Goal: Check status: Check status

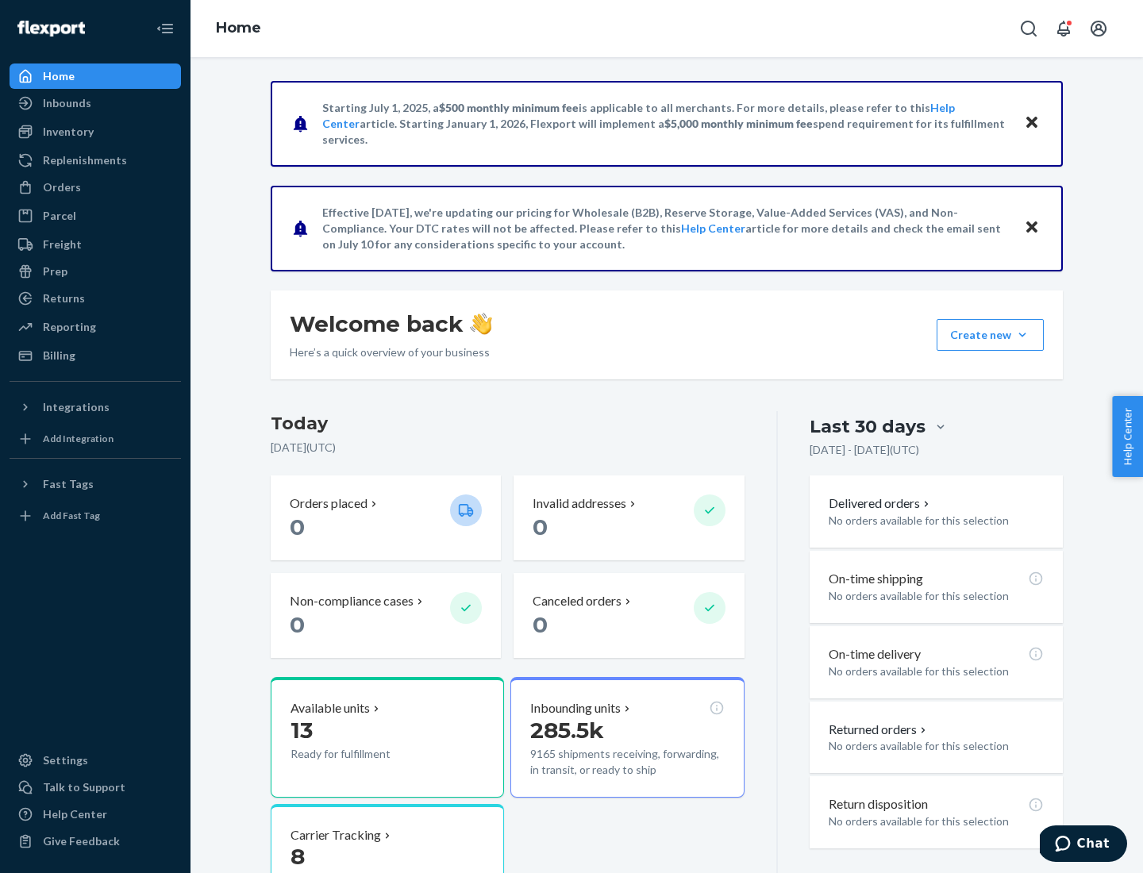
click at [1022, 335] on button "Create new Create new inbound Create new order Create new product" at bounding box center [989, 335] width 107 height 32
click at [54, 271] on div "Prep" at bounding box center [55, 271] width 25 height 16
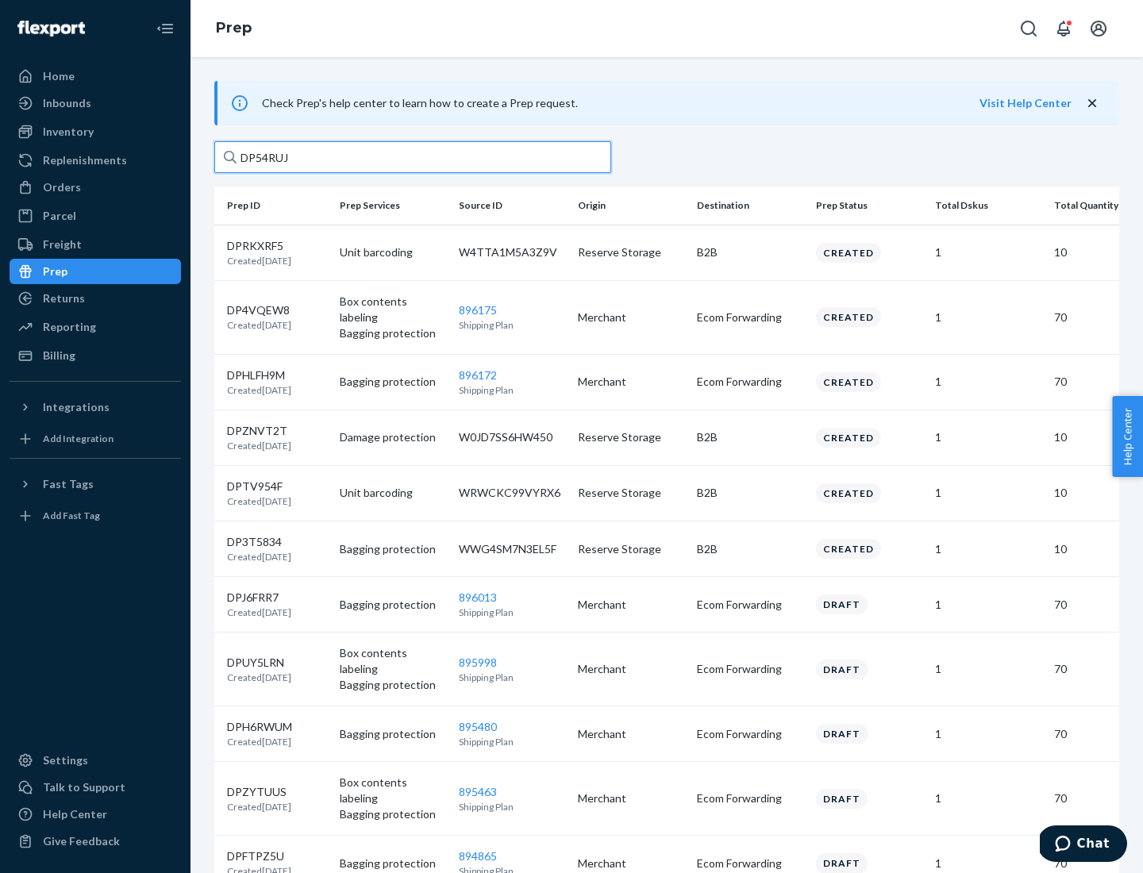
type input "DP54RUJL"
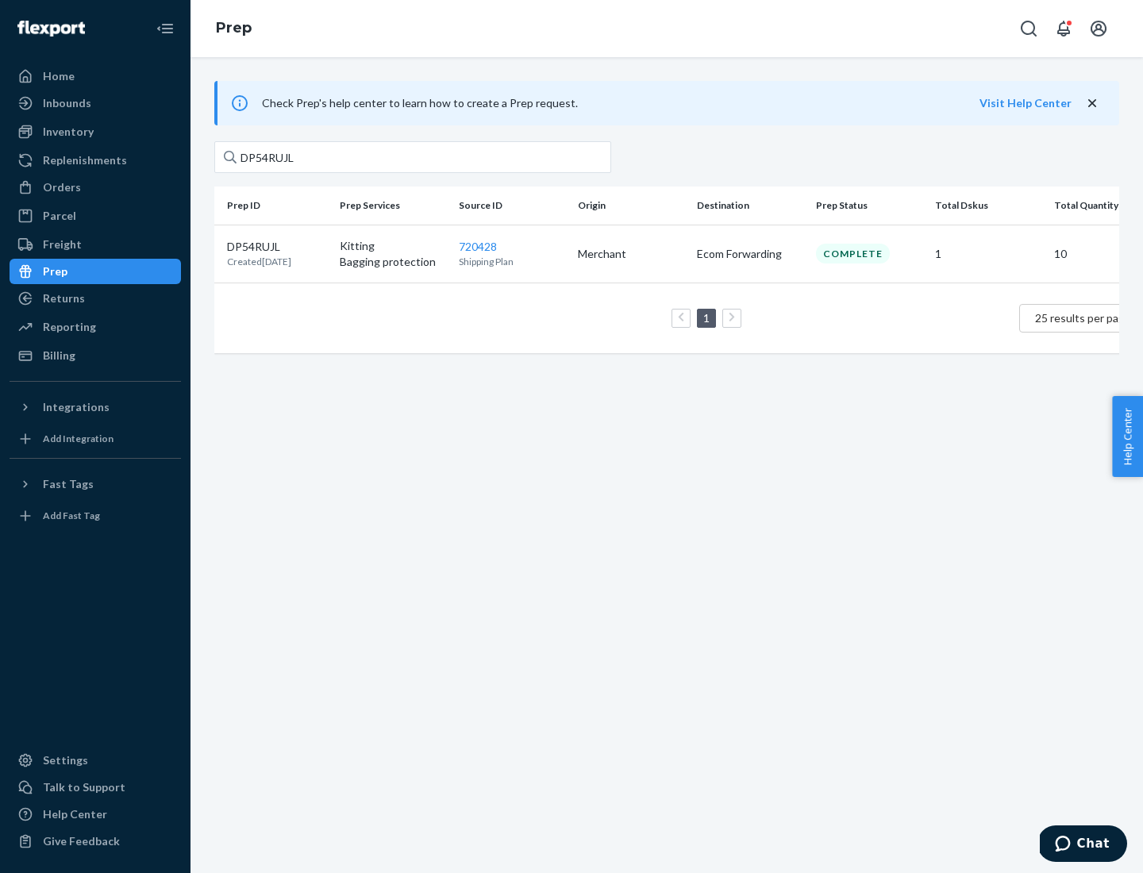
click at [277, 245] on p "DP54RUJL" at bounding box center [259, 247] width 64 height 16
